Goal: Navigation & Orientation: Go to known website

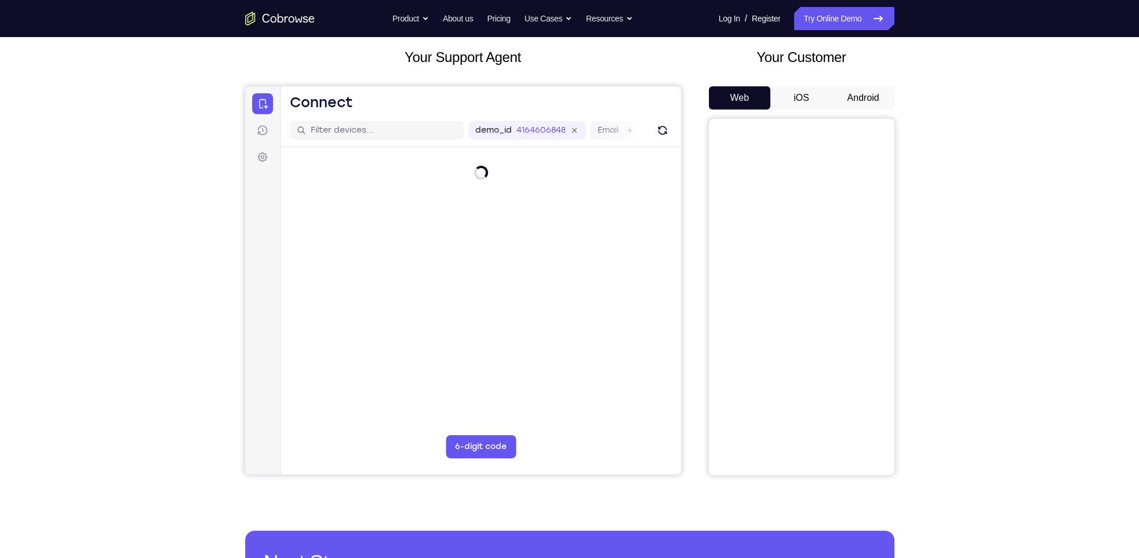
scroll to position [65, 0]
click at [864, 91] on button "Android" at bounding box center [863, 97] width 62 height 23
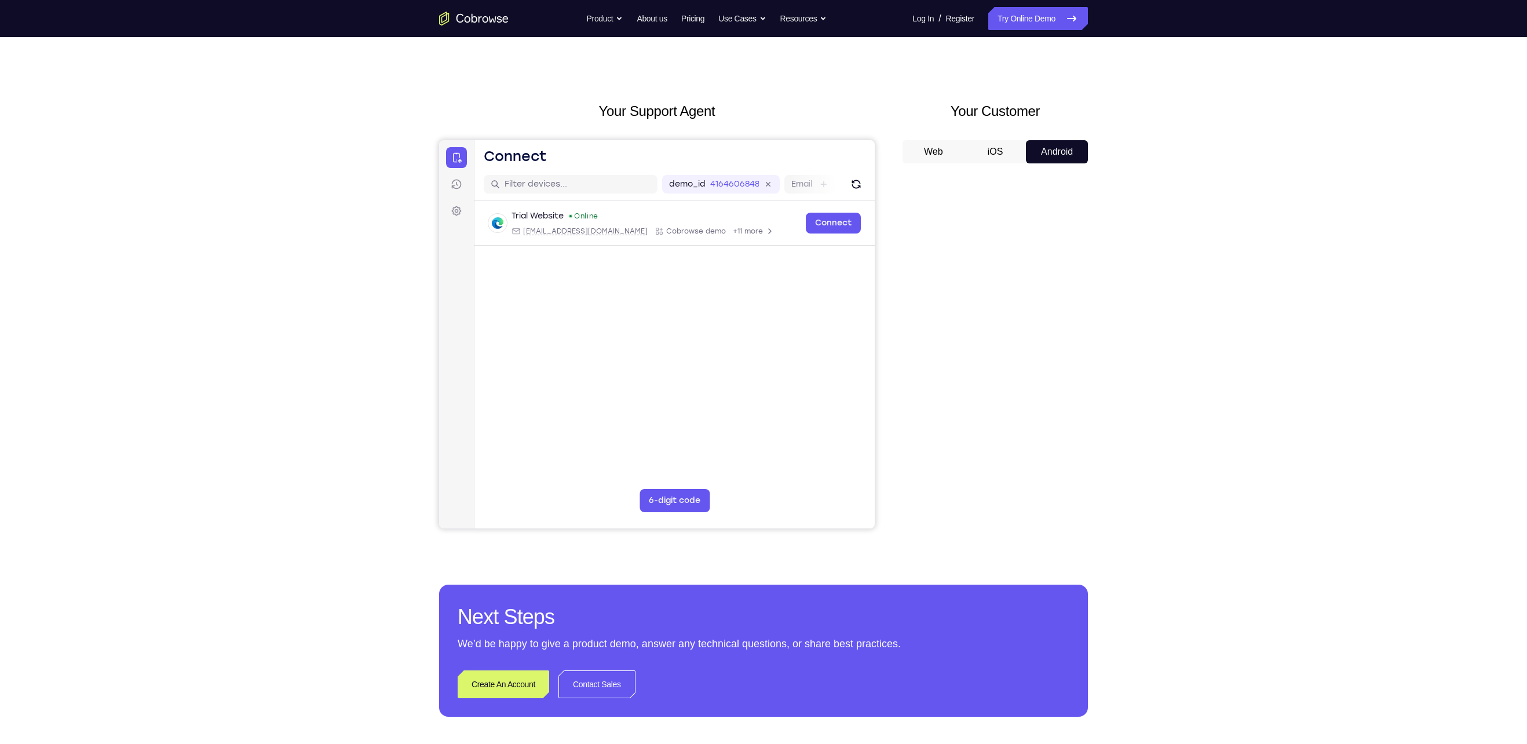
scroll to position [0, 0]
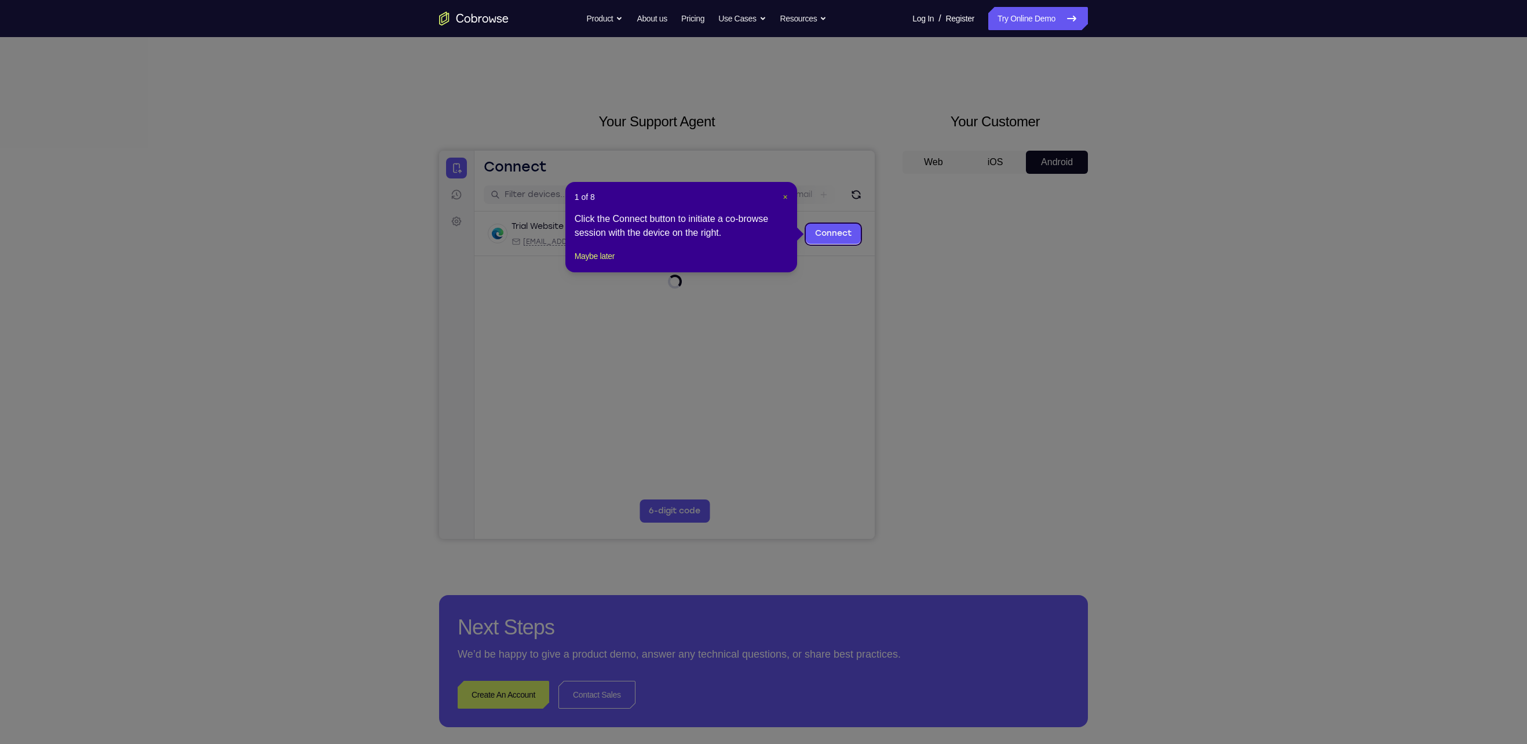
click at [786, 196] on span "×" at bounding box center [785, 196] width 5 height 9
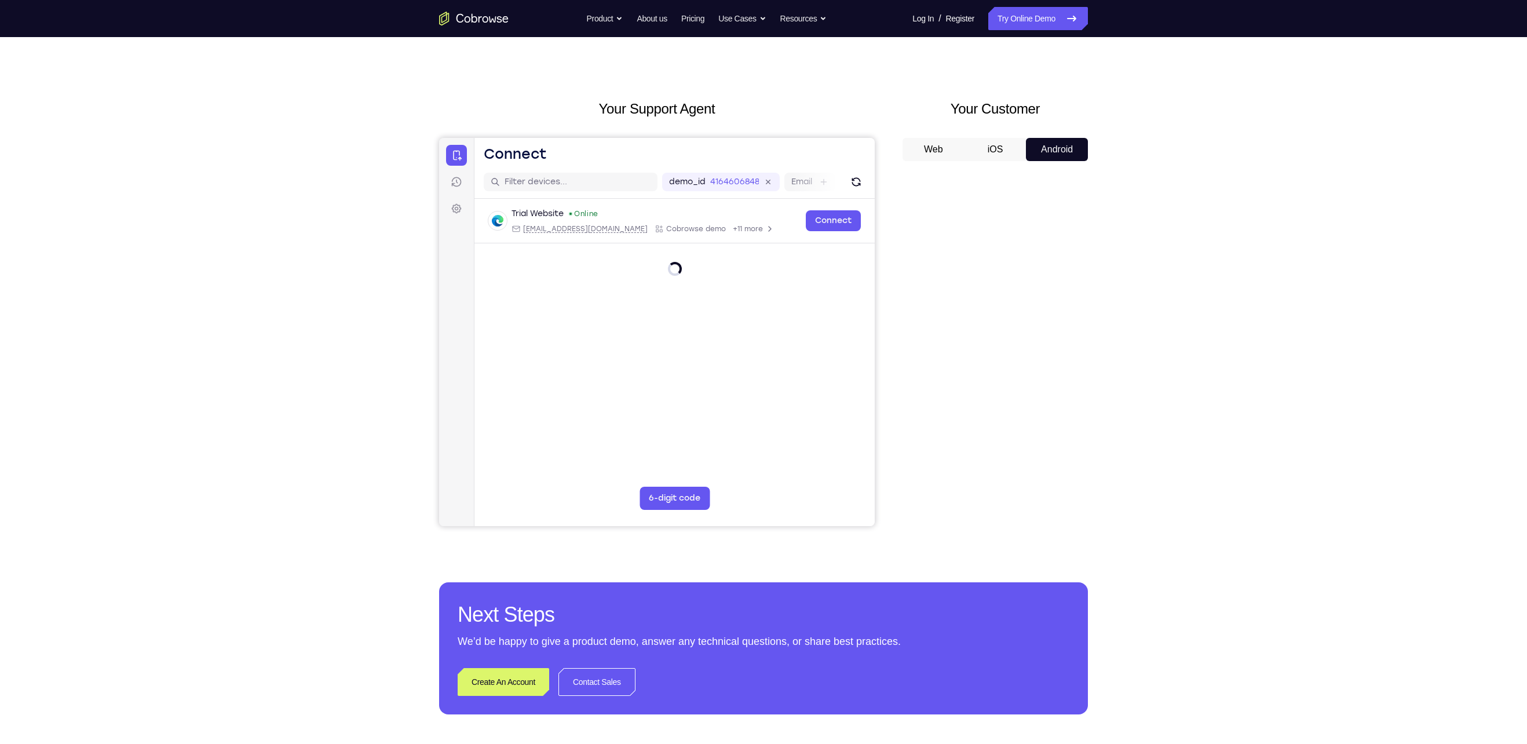
scroll to position [10, 0]
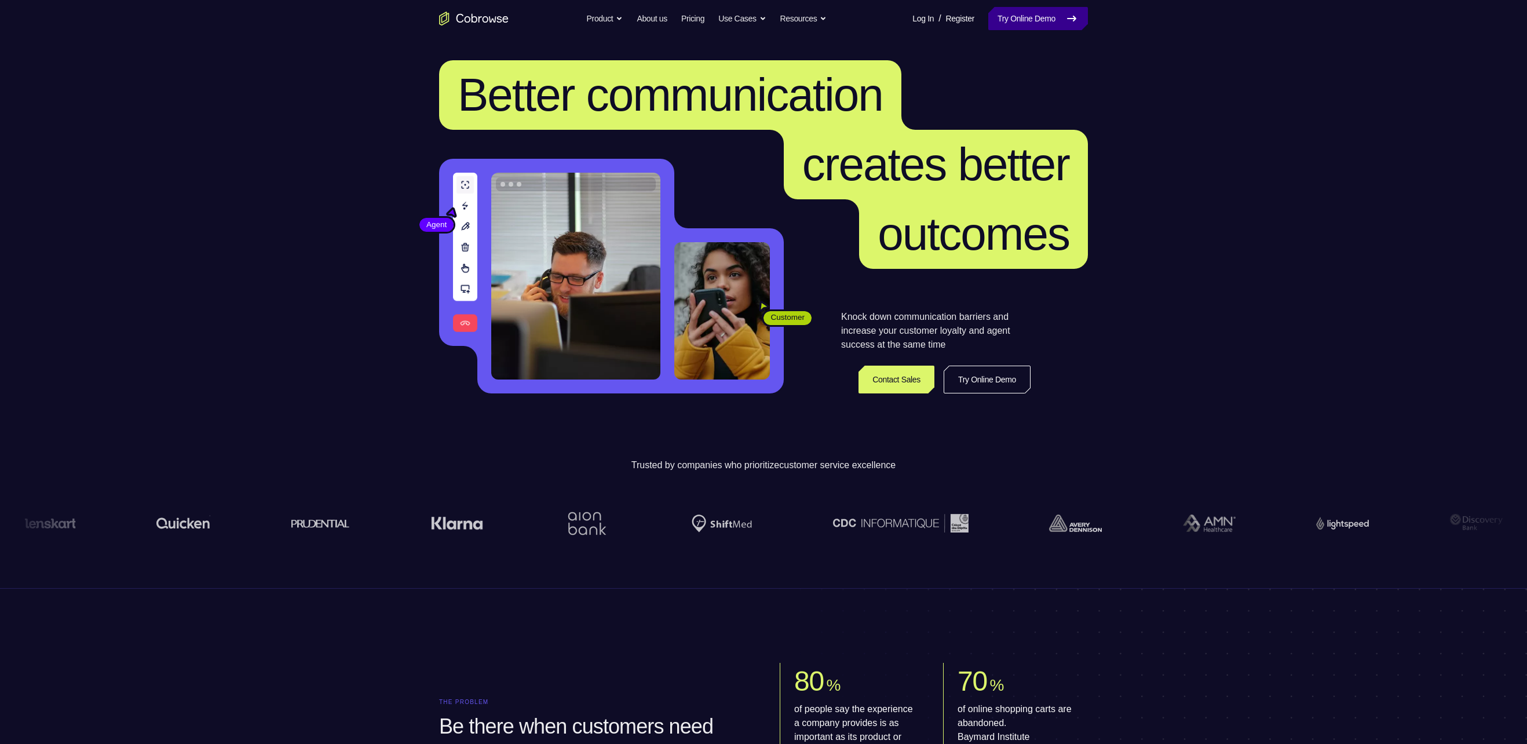
drag, startPoint x: 0, startPoint y: 0, endPoint x: 1059, endPoint y: 25, distance: 1059.5
click at [1059, 25] on link "Try Online Demo" at bounding box center [1039, 18] width 100 height 23
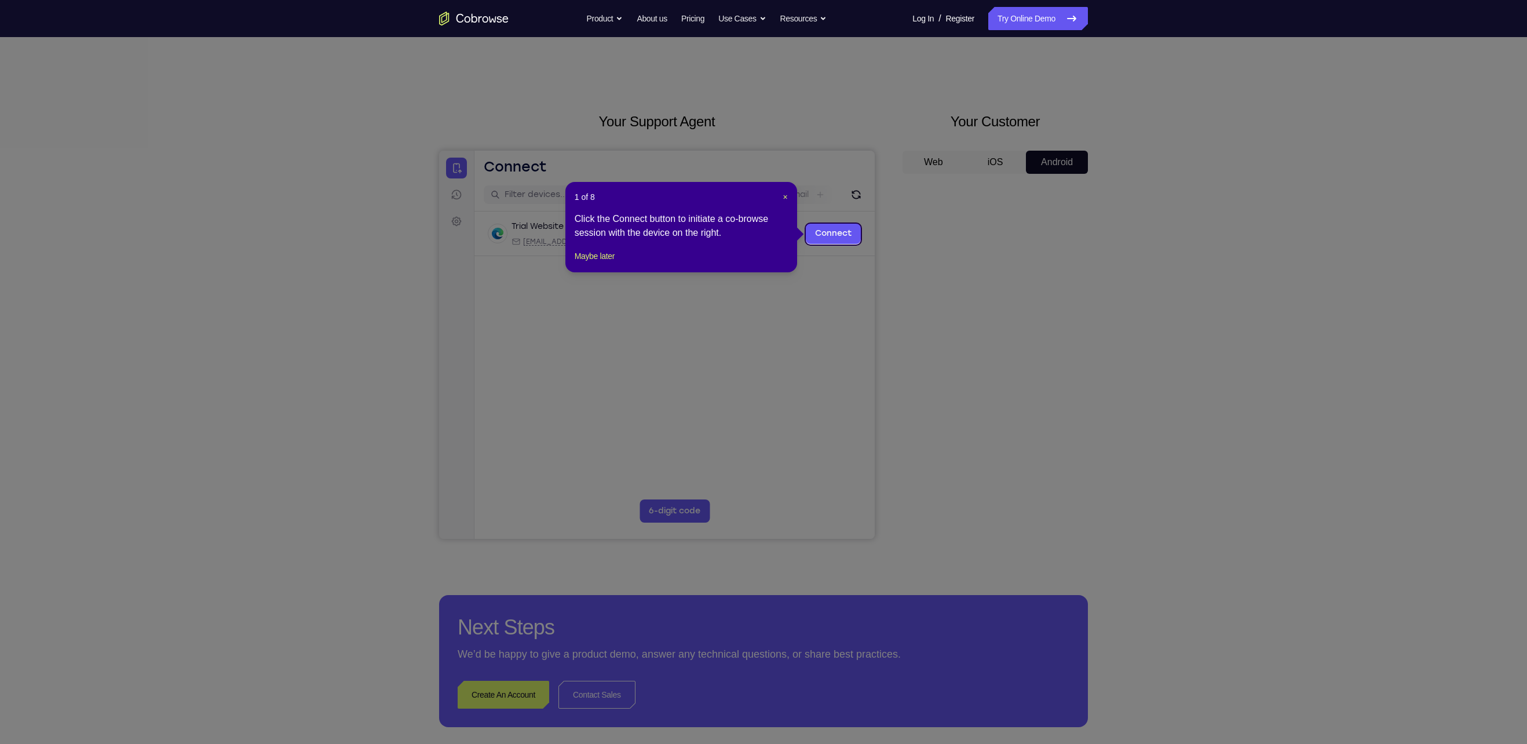
click at [996, 519] on icon at bounding box center [772, 372] width 1545 height 744
click at [785, 195] on span "×" at bounding box center [785, 196] width 5 height 9
